Goal: Navigation & Orientation: Find specific page/section

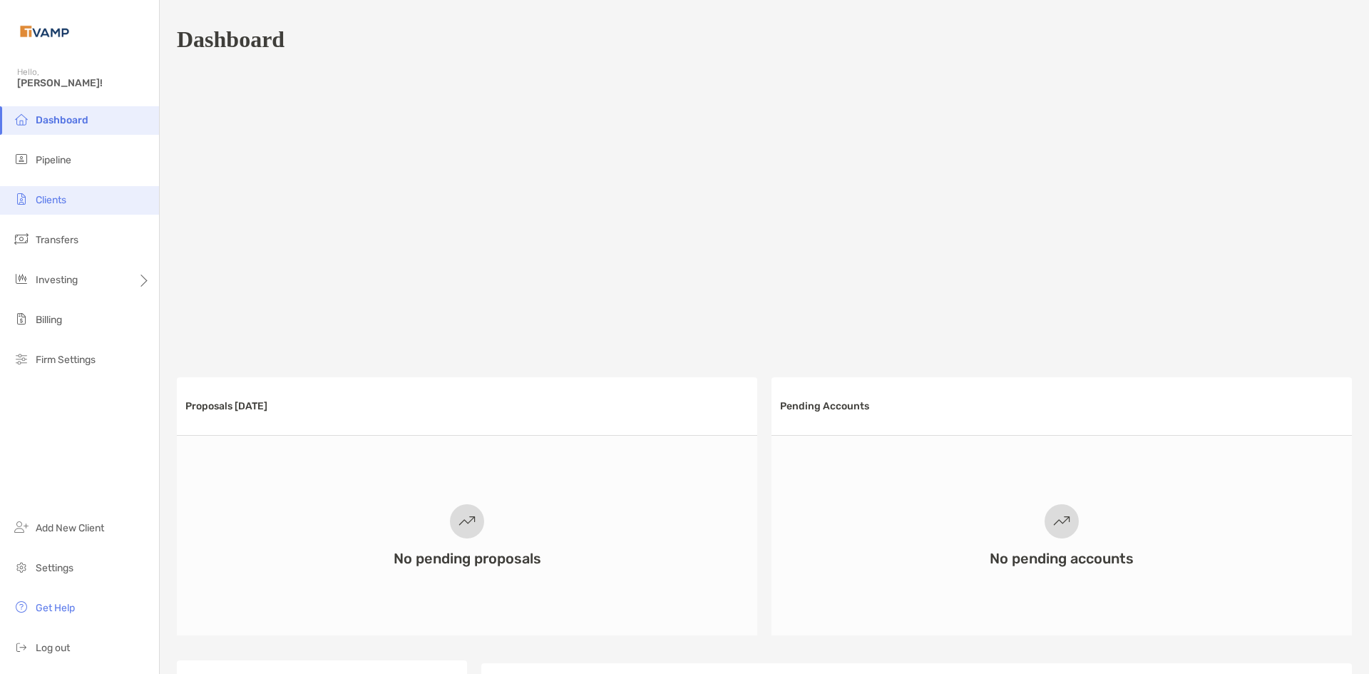
click at [31, 205] on li "Clients" at bounding box center [79, 200] width 159 height 29
click at [66, 176] on ul "Dashboard Pipeline Clients Transfers Investing Billing Firm Settings" at bounding box center [79, 245] width 159 height 279
click at [63, 163] on span "Pipeline" at bounding box center [54, 160] width 36 height 12
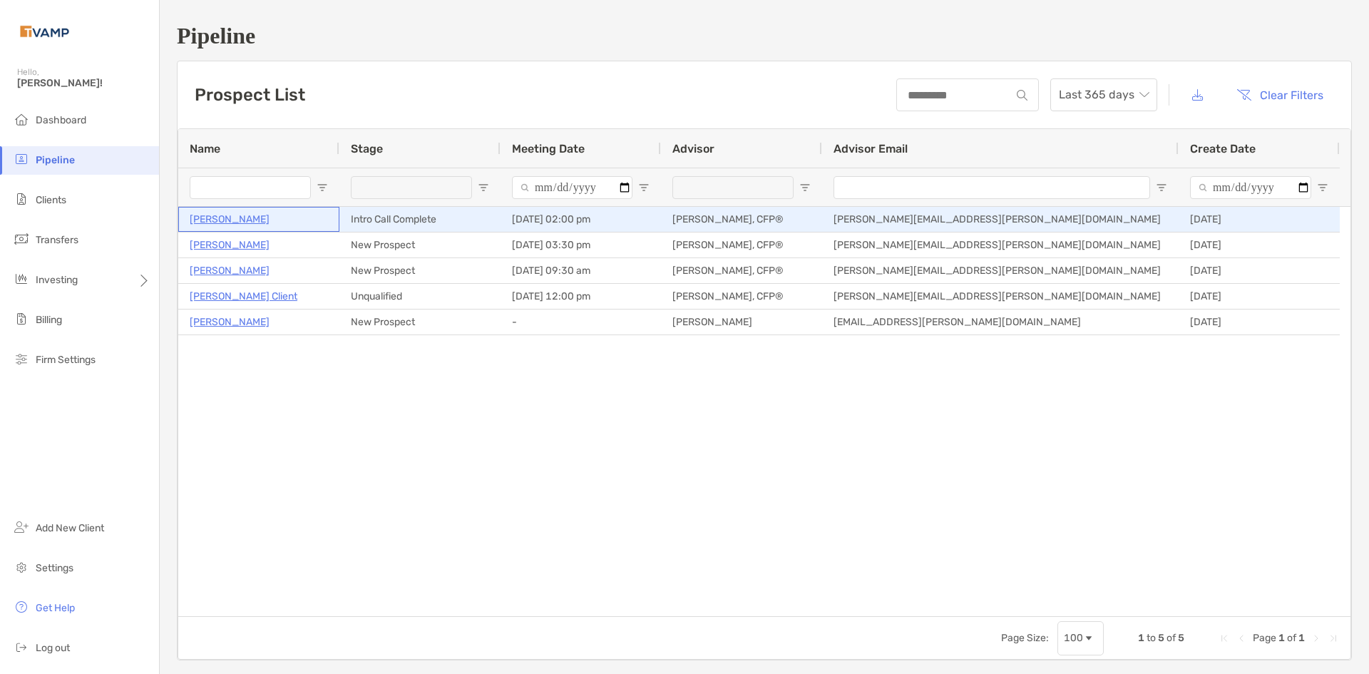
click at [241, 222] on p "[PERSON_NAME]" at bounding box center [230, 219] width 80 height 18
